Goal: Task Accomplishment & Management: Manage account settings

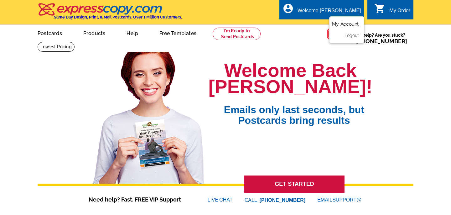
click at [341, 25] on link "My Account" at bounding box center [345, 24] width 27 height 6
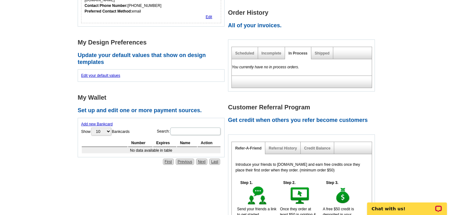
scroll to position [185, 0]
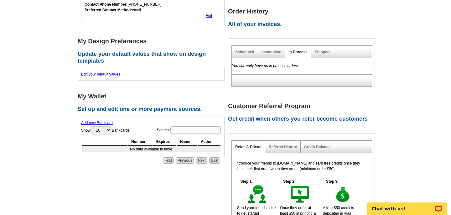
click at [102, 121] on link "Add new Bankcard" at bounding box center [97, 123] width 32 height 4
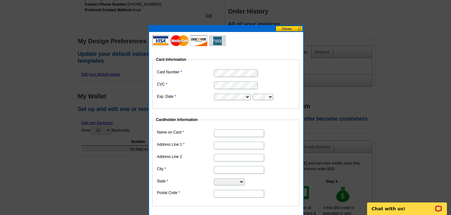
scroll to position [0, 0]
click at [247, 133] on input "Name on Card" at bounding box center [239, 133] width 50 height 8
type input "Jessica L Kayhart"
type input "839 Heath Ct"
type input "Mauston"
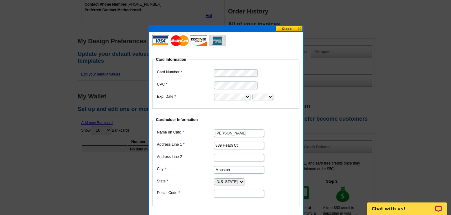
select select "WI"
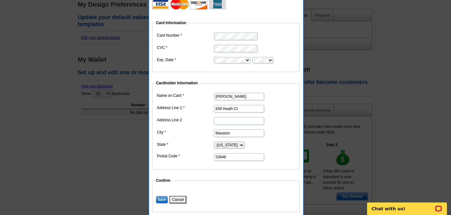
scroll to position [228, 0]
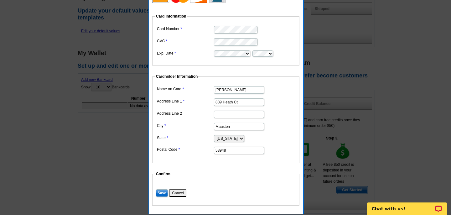
type input "53948"
click at [160, 193] on input "Save" at bounding box center [162, 193] width 12 height 8
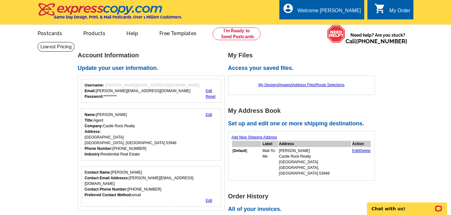
scroll to position [228, 0]
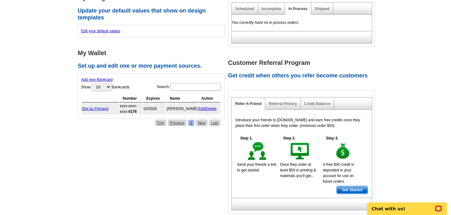
click at [102, 107] on link "Set as Primary" at bounding box center [95, 109] width 25 height 4
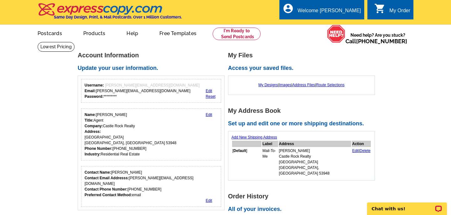
scroll to position [228, 0]
